Goal: Task Accomplishment & Management: Manage account settings

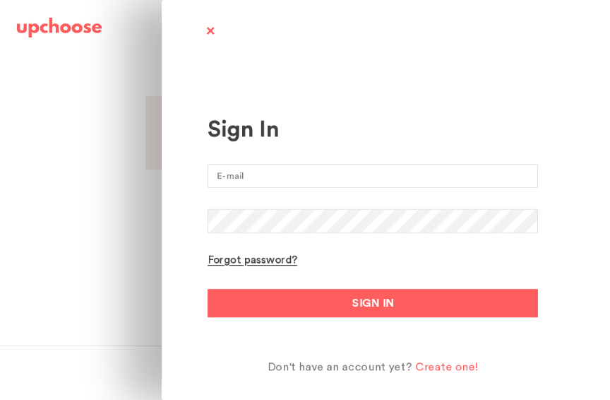
click at [364, 175] on input "email" at bounding box center [373, 176] width 331 height 24
type input "[PERSON_NAME][EMAIL_ADDRESS][DOMAIN_NAME]"
click at [373, 303] on button "SIGN IN" at bounding box center [373, 303] width 331 height 28
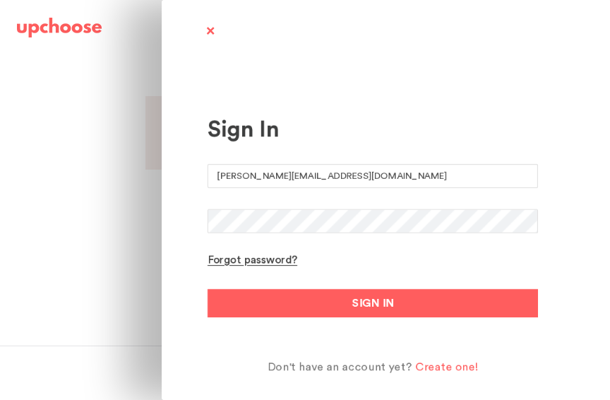
click at [373, 303] on button "SIGN IN" at bounding box center [373, 303] width 331 height 28
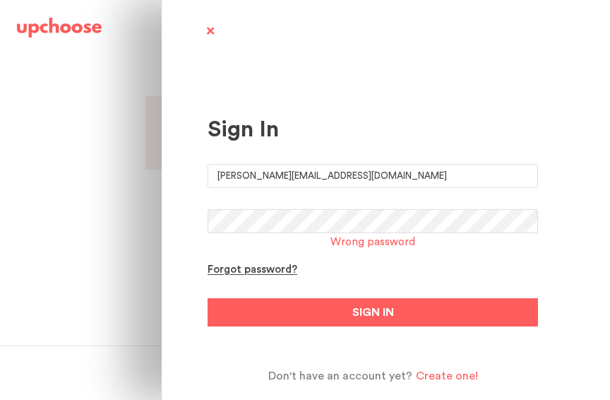
click at [373, 311] on button "SIGN IN" at bounding box center [373, 312] width 331 height 28
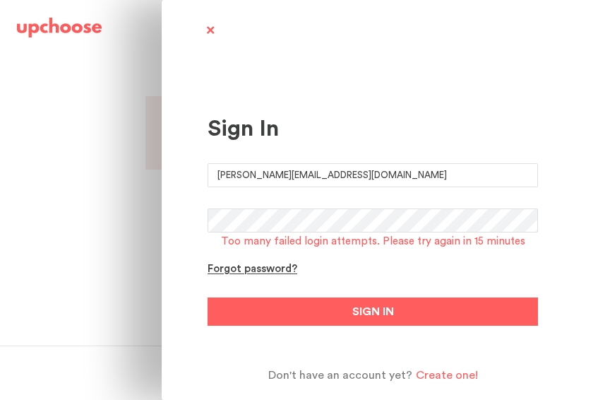
click at [255, 276] on div "Forgot password?" at bounding box center [253, 269] width 90 height 13
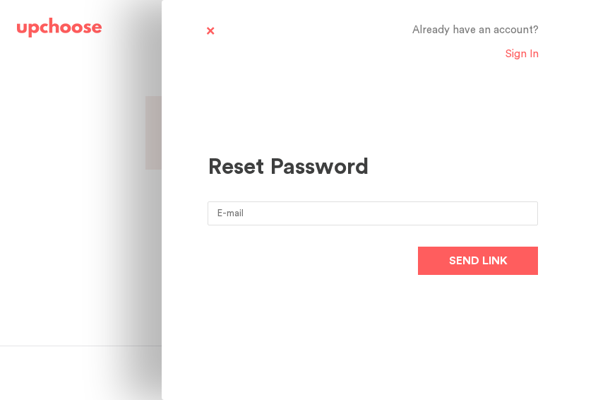
click at [338, 216] on input "email" at bounding box center [373, 213] width 331 height 24
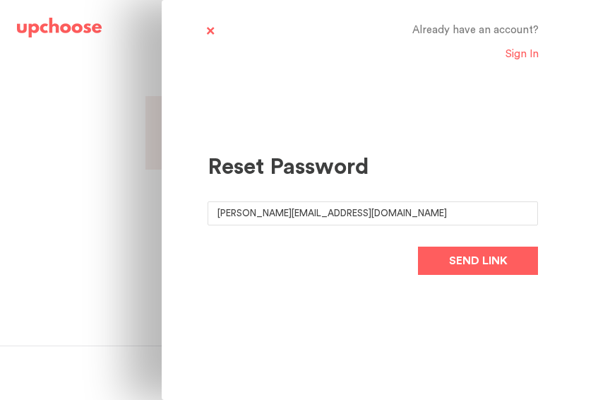
type input "[PERSON_NAME][EMAIL_ADDRESS][DOMAIN_NAME]"
click at [478, 259] on button "Send link" at bounding box center [478, 260] width 120 height 28
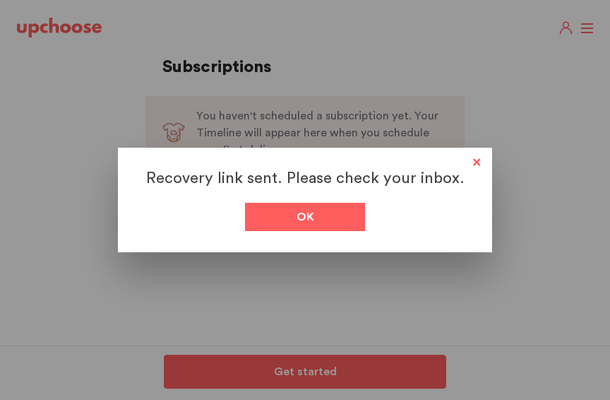
click at [325, 219] on div "Ok" at bounding box center [305, 217] width 120 height 28
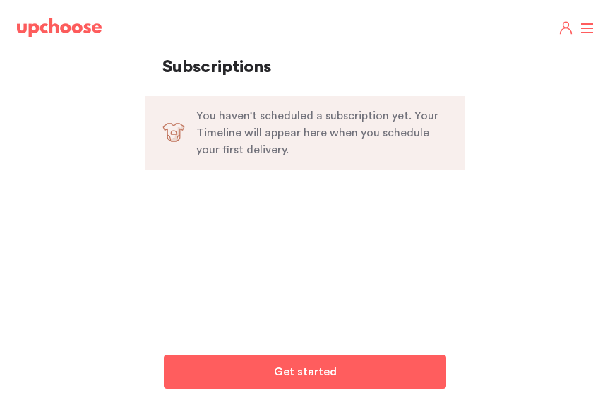
click at [567, 24] on icon "button" at bounding box center [566, 28] width 16 height 16
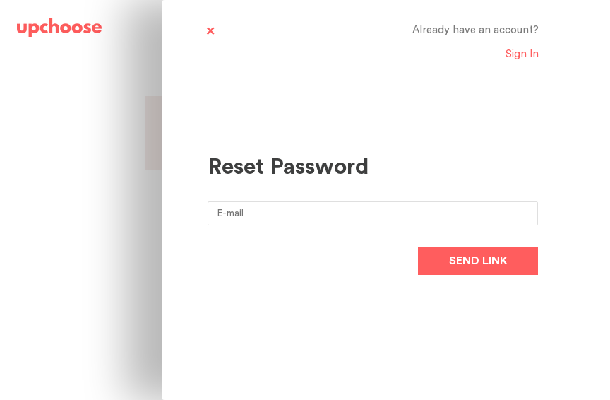
click at [384, 214] on input "email" at bounding box center [373, 213] width 331 height 24
click at [576, 103] on div "Already have an account? Sign In Reset Password Send link" at bounding box center [386, 200] width 448 height 400
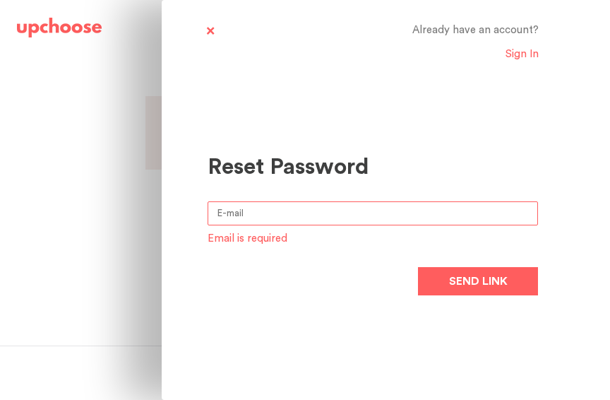
click at [388, 220] on input "email" at bounding box center [373, 213] width 331 height 24
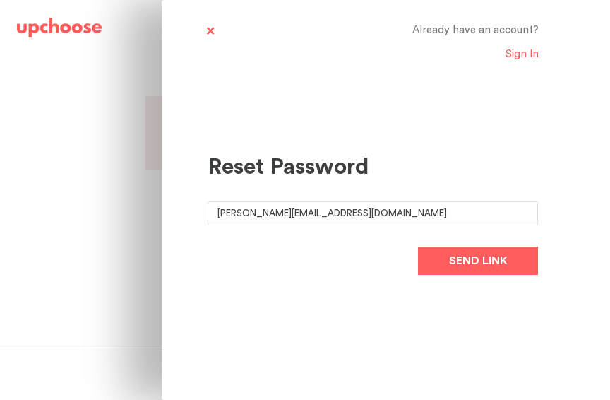
type input "[PERSON_NAME][EMAIL_ADDRESS][DOMAIN_NAME]"
click at [499, 261] on span "Send link" at bounding box center [478, 260] width 59 height 17
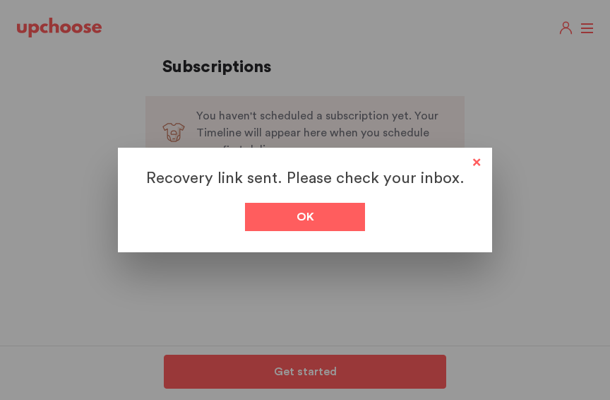
click at [322, 212] on div "Ok" at bounding box center [305, 217] width 120 height 28
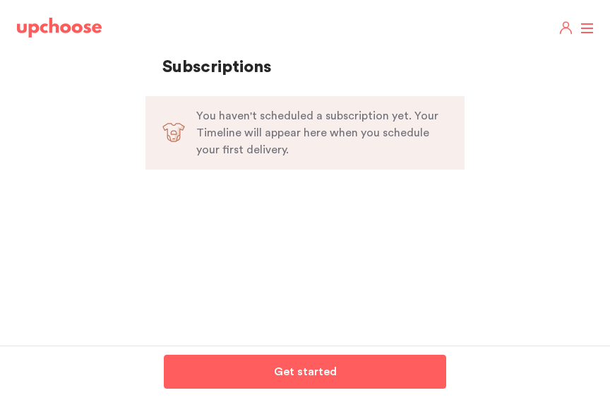
click at [237, 362] on link "Get started" at bounding box center [305, 372] width 282 height 34
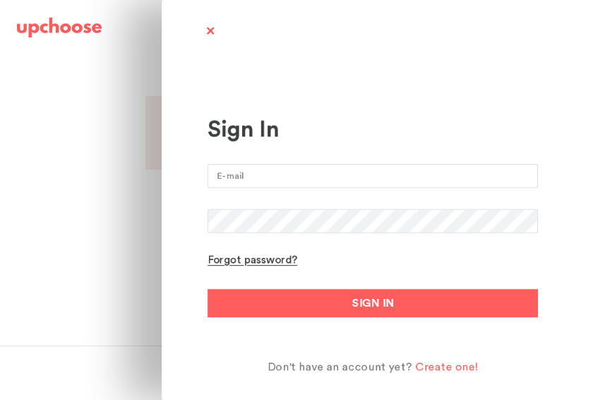
click at [211, 28] on span at bounding box center [210, 32] width 18 height 18
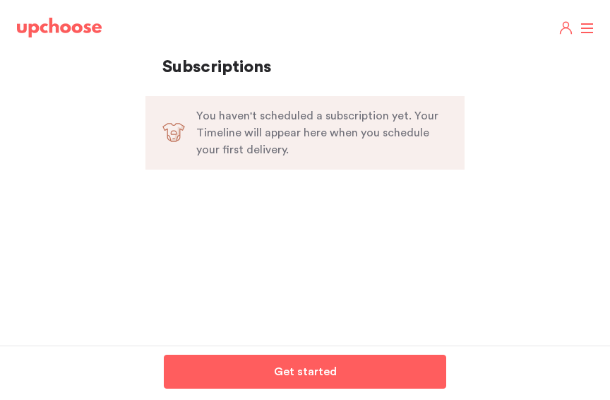
click at [588, 28] on span at bounding box center [587, 28] width 12 height 1
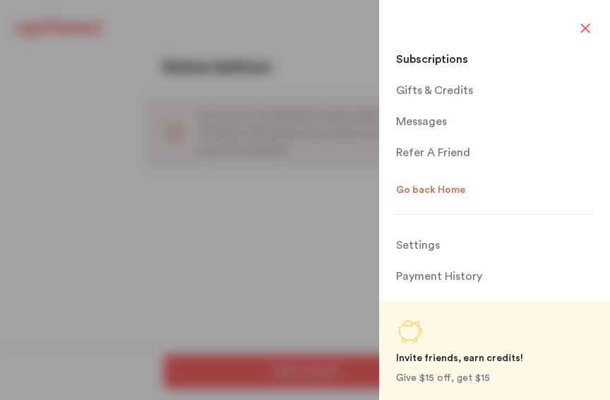
click at [583, 35] on div "Subscriptions Subscriptions Gifts & Credits Gifts & Credits Messages Messages R…" at bounding box center [494, 200] width 231 height 400
click at [581, 28] on span at bounding box center [587, 28] width 12 height 1
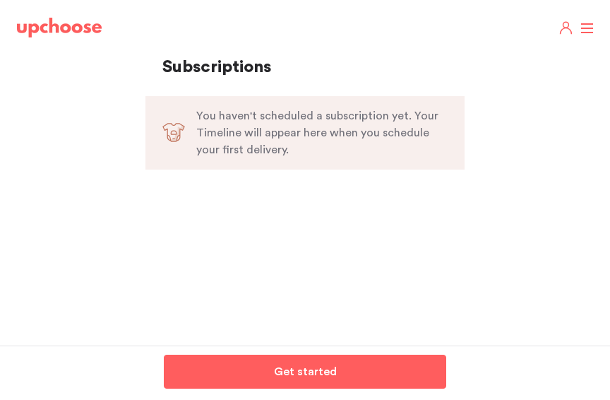
click at [564, 32] on icon "button" at bounding box center [566, 31] width 11 height 6
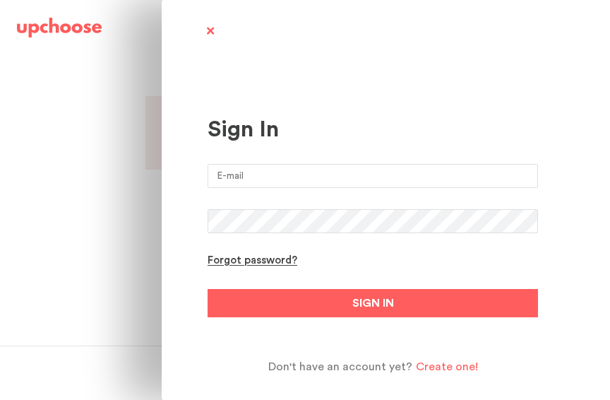
click at [234, 184] on input "email" at bounding box center [373, 176] width 331 height 24
click at [282, 174] on input "ana.carina10a.m@gmail.com" at bounding box center [373, 176] width 331 height 24
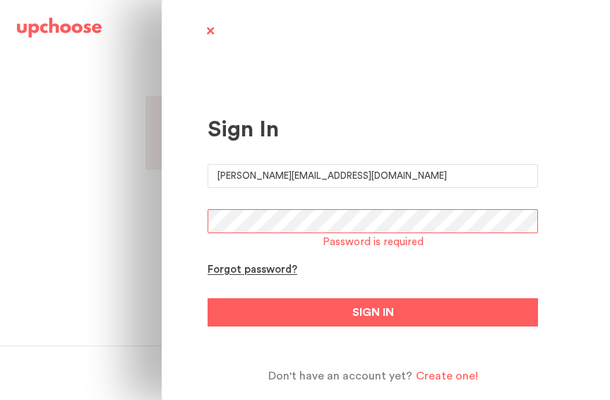
click at [273, 169] on input "ana.carina10a.m@gmail.com" at bounding box center [373, 176] width 331 height 24
click at [275, 173] on input "ana.carina10a.m@gmail.com" at bounding box center [373, 176] width 331 height 24
click at [273, 172] on input "ana.carina10a.m@gmail.com" at bounding box center [373, 176] width 331 height 24
type input "[PERSON_NAME][EMAIL_ADDRESS][DOMAIN_NAME]"
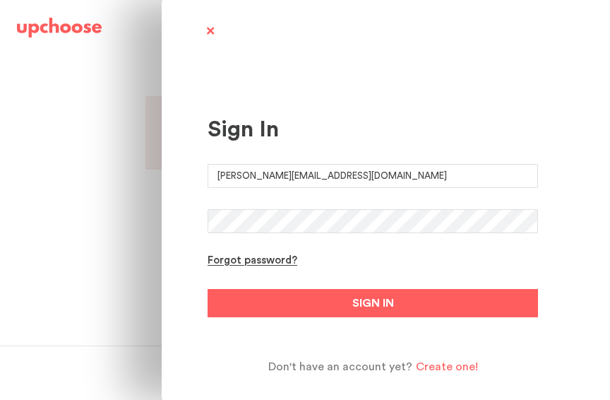
click at [373, 303] on button "SIGN IN" at bounding box center [373, 303] width 331 height 28
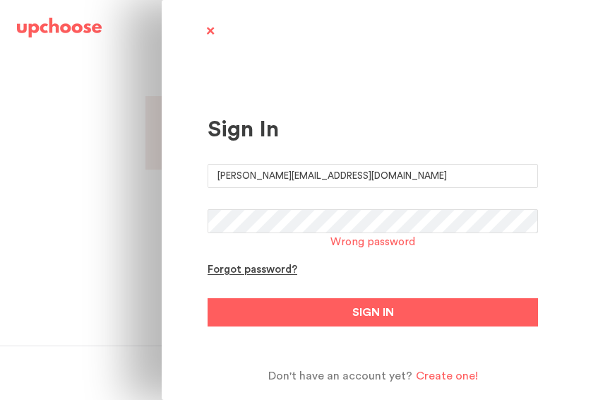
click at [491, 240] on div "Wrong password" at bounding box center [373, 244] width 331 height 17
click at [373, 311] on button "SIGN IN" at bounding box center [373, 312] width 331 height 28
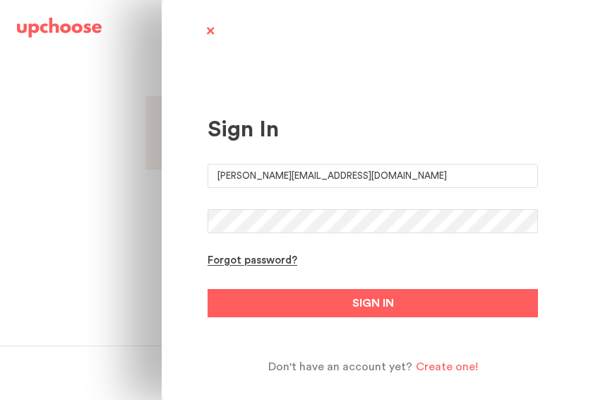
click at [373, 303] on button "SIGN IN" at bounding box center [373, 303] width 331 height 28
click at [196, 18] on div "Sign In ana.carina100a.m@gmail.com Forgot password? SIGN IN Don't have an accou…" at bounding box center [386, 200] width 448 height 400
click at [218, 30] on span at bounding box center [210, 32] width 18 height 18
